Goal: Book appointment/travel/reservation

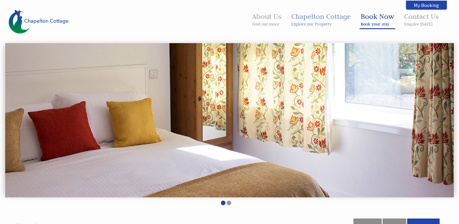
click at [382, 20] on link "Book Now Book your stay" at bounding box center [377, 19] width 33 height 15
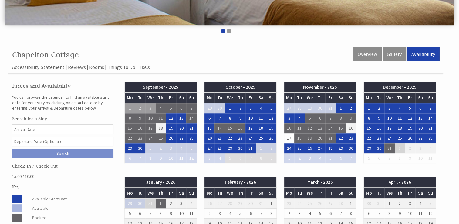
scroll to position [182, 0]
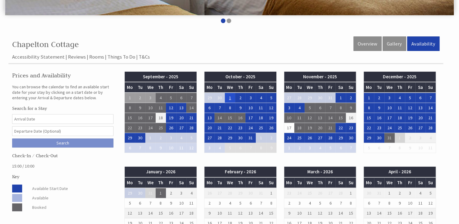
click at [232, 98] on td "1" at bounding box center [230, 98] width 10 height 10
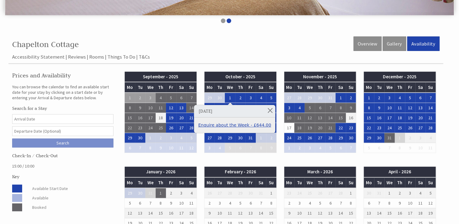
click at [230, 126] on link "Enquire about the Week - £644.00" at bounding box center [234, 125] width 73 height 6
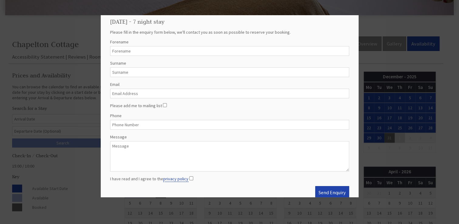
scroll to position [19, 0]
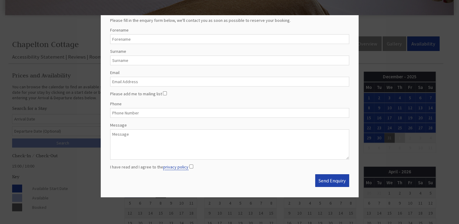
click at [383, 59] on div at bounding box center [229, 112] width 459 height 224
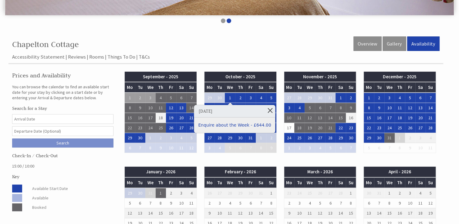
click at [265, 110] on link at bounding box center [270, 110] width 11 height 11
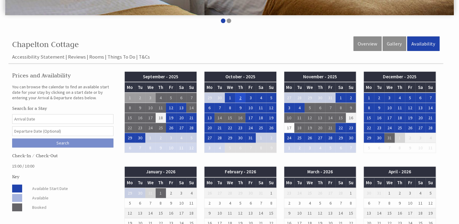
click at [241, 97] on td "2" at bounding box center [240, 98] width 10 height 10
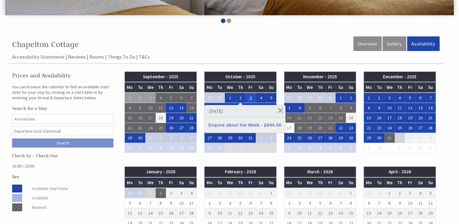
click at [248, 98] on td "3" at bounding box center [250, 98] width 10 height 10
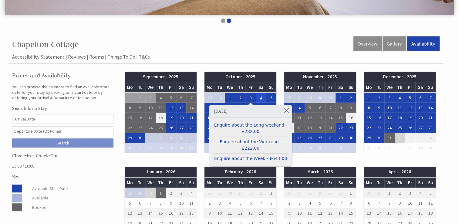
click at [260, 96] on td "4" at bounding box center [261, 98] width 10 height 10
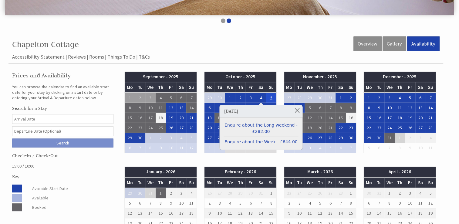
click at [271, 97] on td "5" at bounding box center [271, 98] width 10 height 10
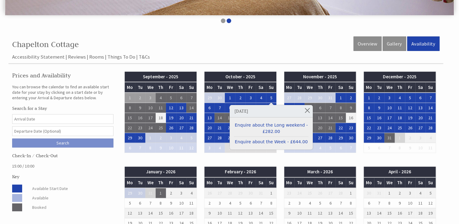
click at [297, 58] on ul "Accessibility Statement Reviews Rooms Things To Do T&Cs" at bounding box center [226, 56] width 428 height 7
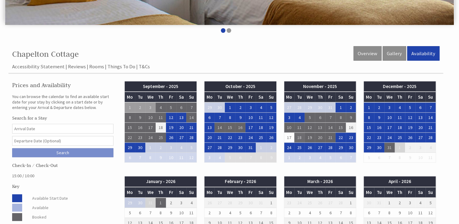
scroll to position [121, 0]
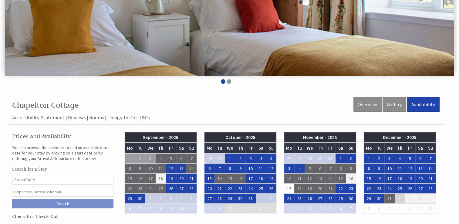
click at [230, 83] on ul at bounding box center [225, 82] width 435 height 6
click at [230, 81] on li at bounding box center [229, 81] width 5 height 5
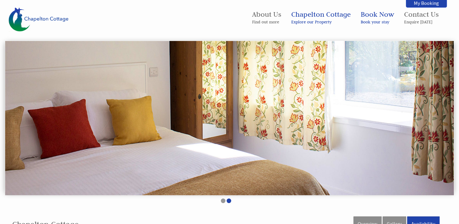
scroll to position [0, 0]
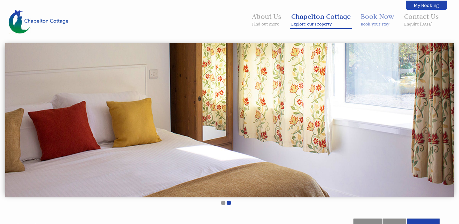
click at [318, 25] on small "Explore our Property" at bounding box center [320, 23] width 59 height 5
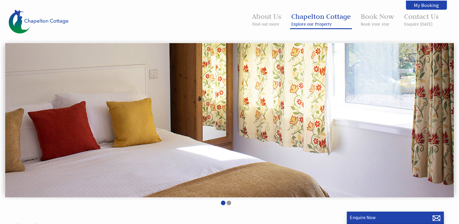
click at [317, 19] on link "Chapelton Cottage Explore our Property" at bounding box center [320, 19] width 59 height 15
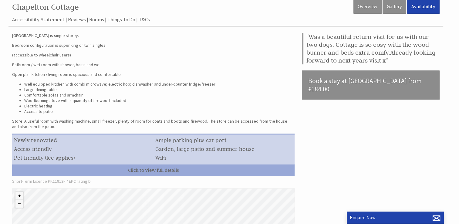
scroll to position [98, 0]
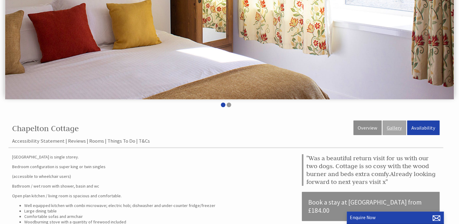
click at [394, 127] on link "Gallery" at bounding box center [395, 127] width 24 height 15
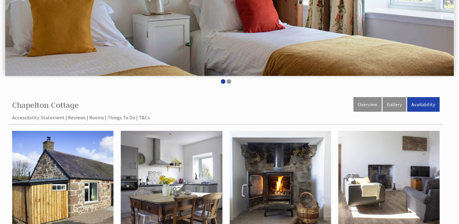
scroll to position [212, 0]
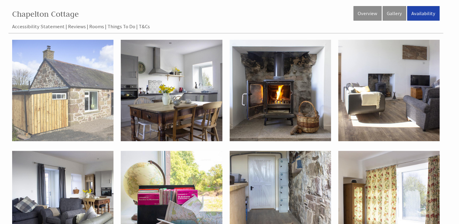
click at [73, 83] on img at bounding box center [62, 90] width 101 height 101
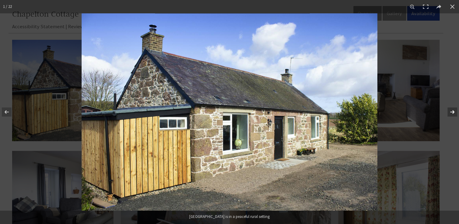
click at [454, 112] on button at bounding box center [448, 112] width 21 height 30
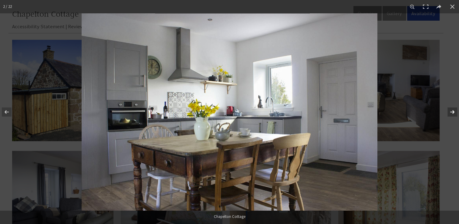
click at [452, 111] on button at bounding box center [448, 112] width 21 height 30
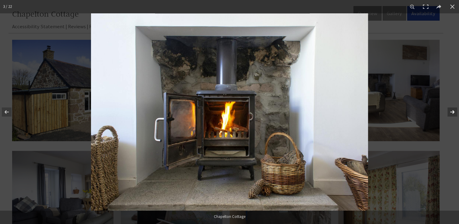
click at [452, 111] on button at bounding box center [448, 112] width 21 height 30
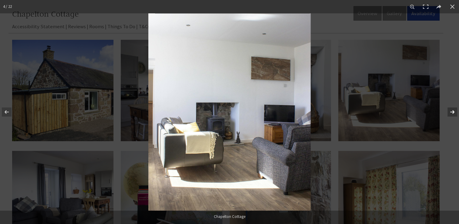
click at [452, 111] on button at bounding box center [448, 112] width 21 height 30
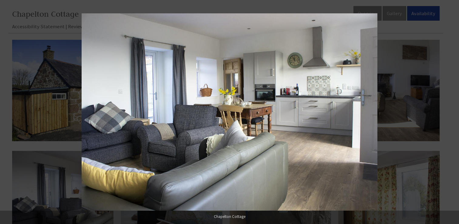
click at [452, 111] on button at bounding box center [448, 112] width 21 height 30
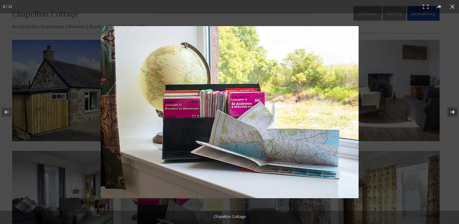
click at [453, 111] on button at bounding box center [448, 112] width 21 height 30
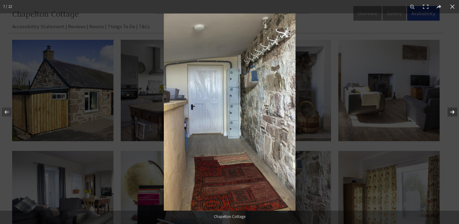
click at [453, 111] on button at bounding box center [448, 112] width 21 height 30
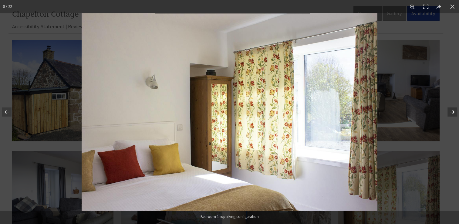
click at [453, 111] on button at bounding box center [448, 112] width 21 height 30
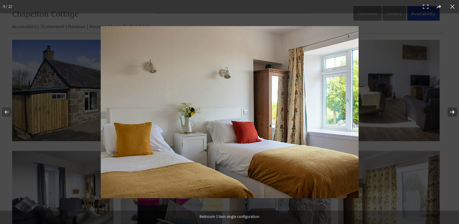
click at [453, 111] on button at bounding box center [448, 112] width 21 height 30
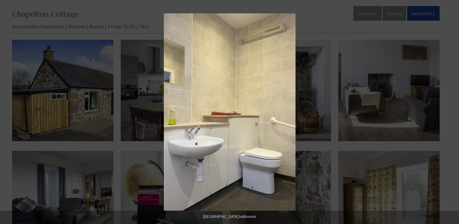
click at [453, 112] on button at bounding box center [448, 112] width 21 height 30
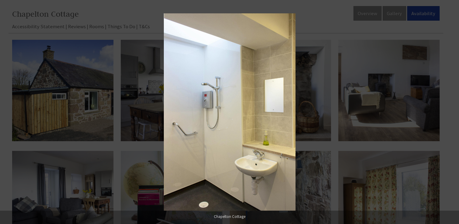
click at [453, 112] on button at bounding box center [448, 112] width 21 height 30
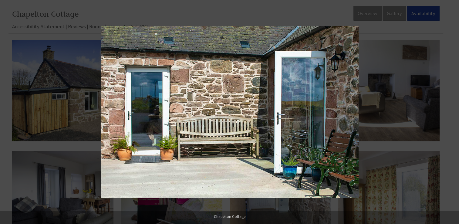
click at [453, 112] on button at bounding box center [448, 112] width 21 height 30
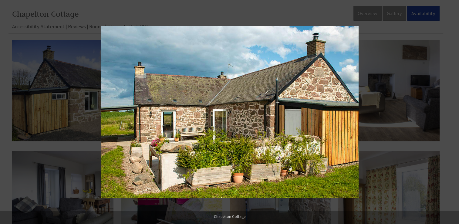
click at [453, 112] on button at bounding box center [448, 112] width 21 height 30
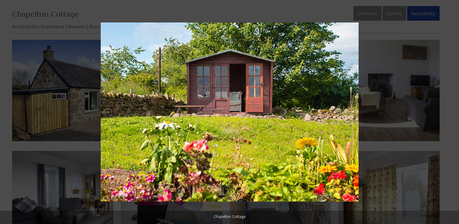
click at [453, 112] on button at bounding box center [448, 112] width 21 height 30
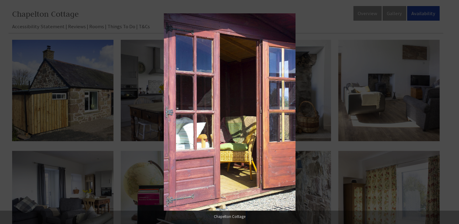
click at [453, 112] on button at bounding box center [448, 112] width 21 height 30
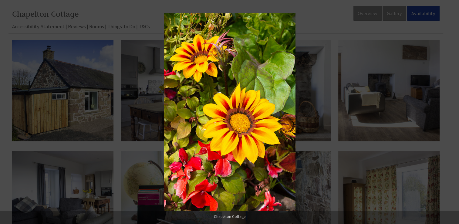
click at [453, 112] on button at bounding box center [448, 112] width 21 height 30
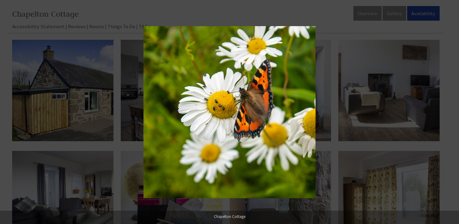
click at [453, 112] on button at bounding box center [448, 112] width 21 height 30
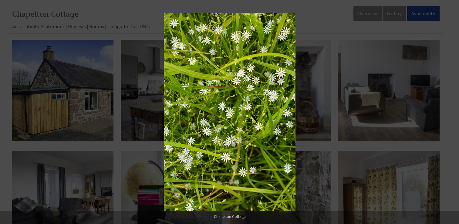
click at [453, 112] on button at bounding box center [448, 112] width 21 height 30
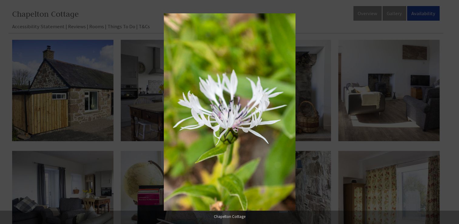
click at [453, 112] on button at bounding box center [448, 112] width 21 height 30
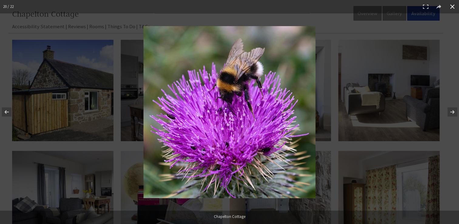
click at [452, 6] on button at bounding box center [452, 6] width 13 height 13
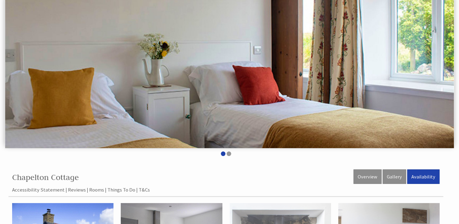
scroll to position [0, 0]
